Goal: Information Seeking & Learning: Understand process/instructions

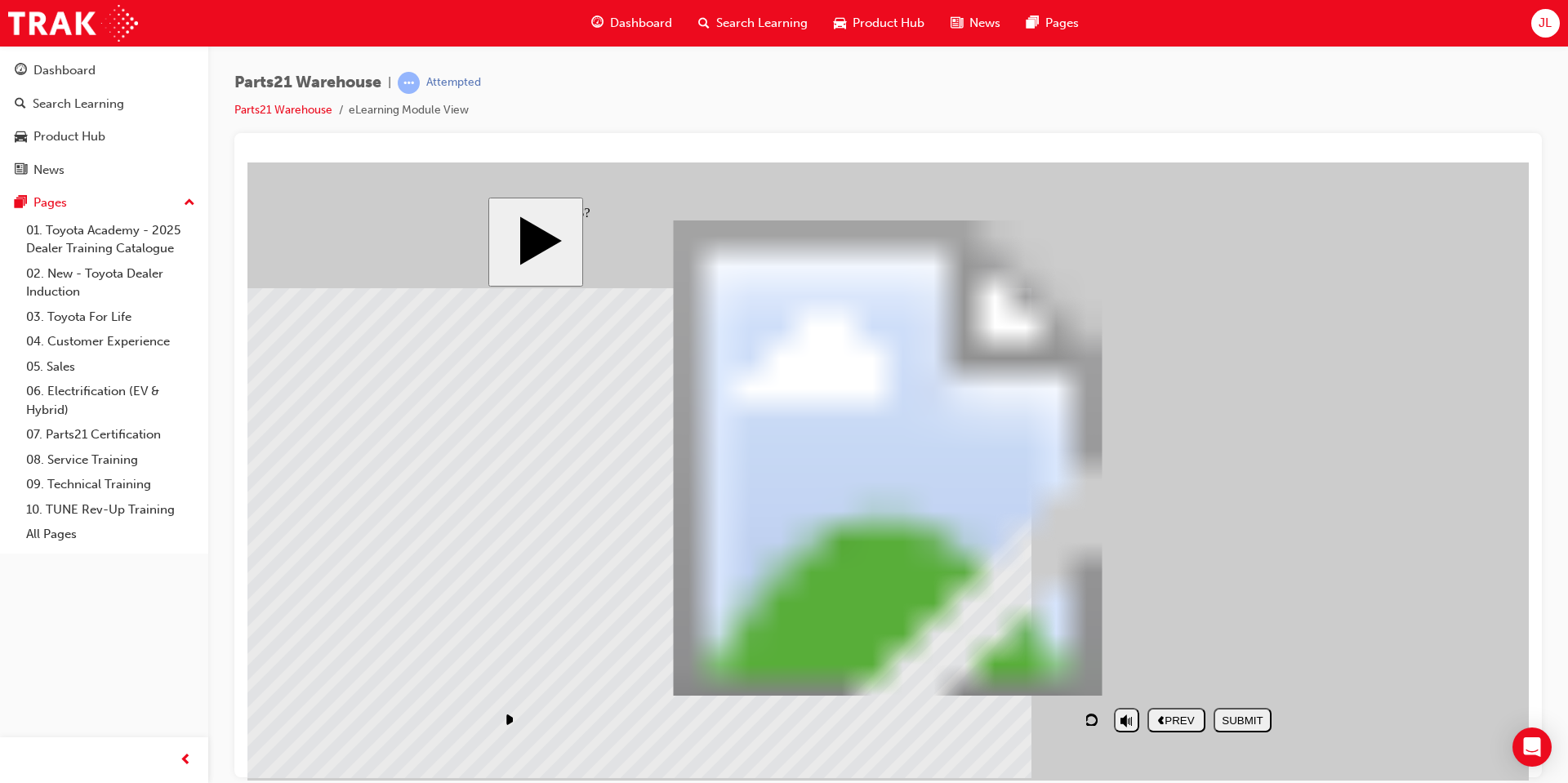
click at [1255, 720] on div "SUBMIT" at bounding box center [1242, 720] width 45 height 12
click at [517, 715] on button "play/pause" at bounding box center [508, 719] width 25 height 25
click at [517, 722] on button "play/pause" at bounding box center [508, 719] width 25 height 25
click at [1246, 721] on div "NEXT" at bounding box center [1242, 720] width 45 height 12
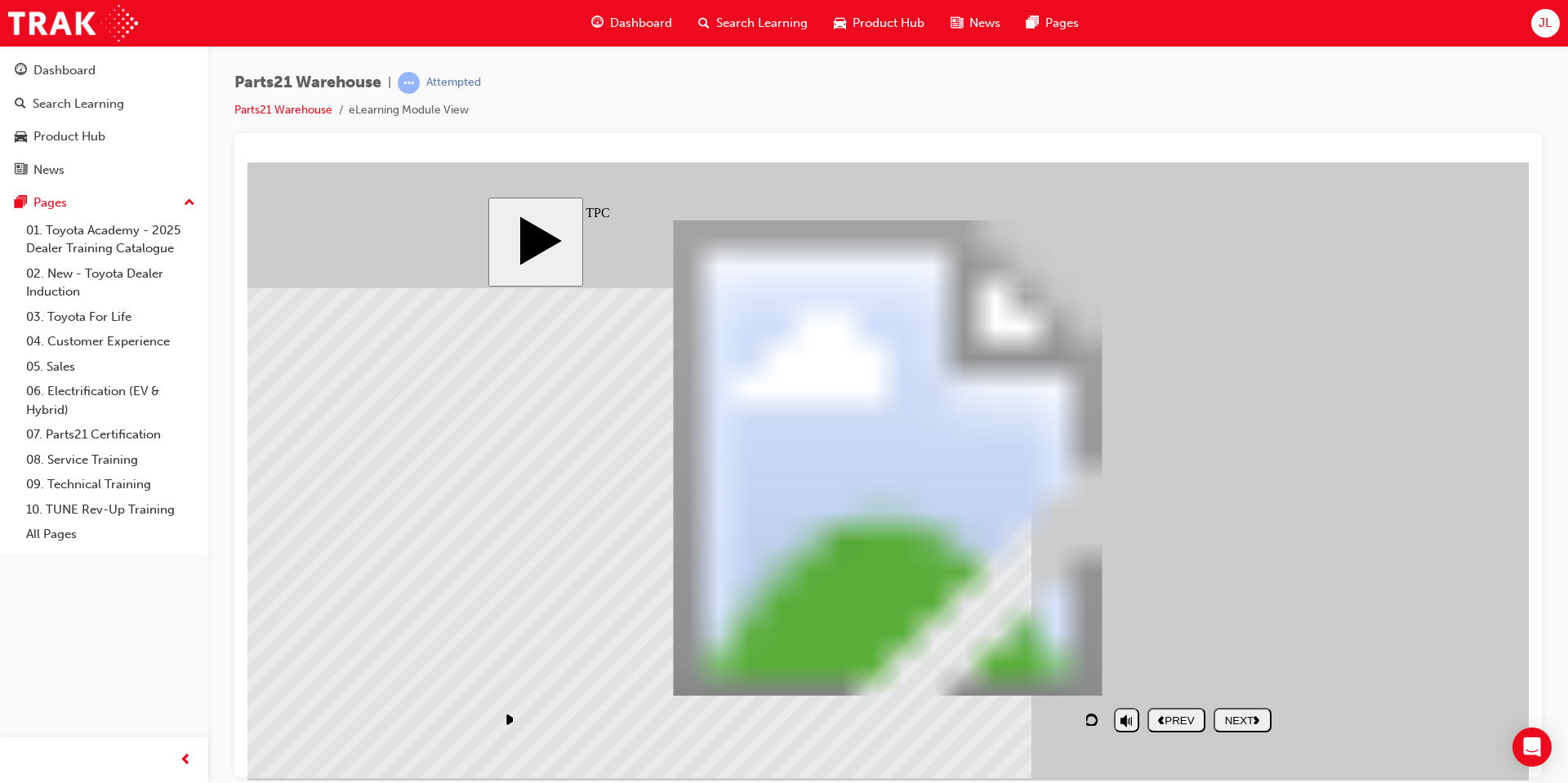
click at [1251, 714] on div "NEXT" at bounding box center [1242, 720] width 45 height 12
